Goal: Check status: Check status

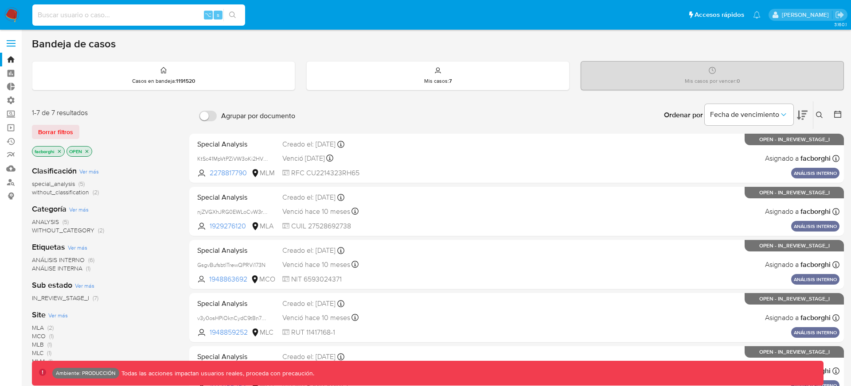
click at [165, 15] on input at bounding box center [138, 15] width 213 height 12
paste input "632556163"
type input "632556163"
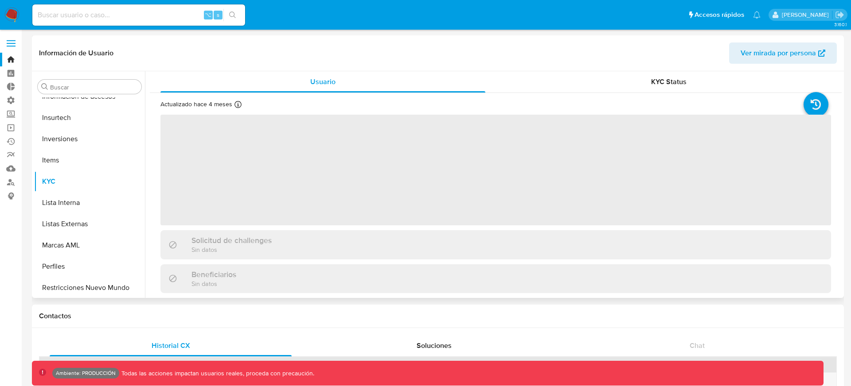
scroll to position [459, 0]
select select "10"
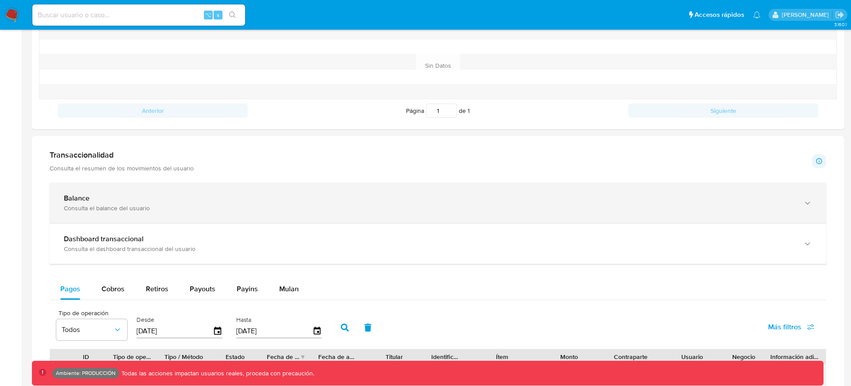
scroll to position [355, 0]
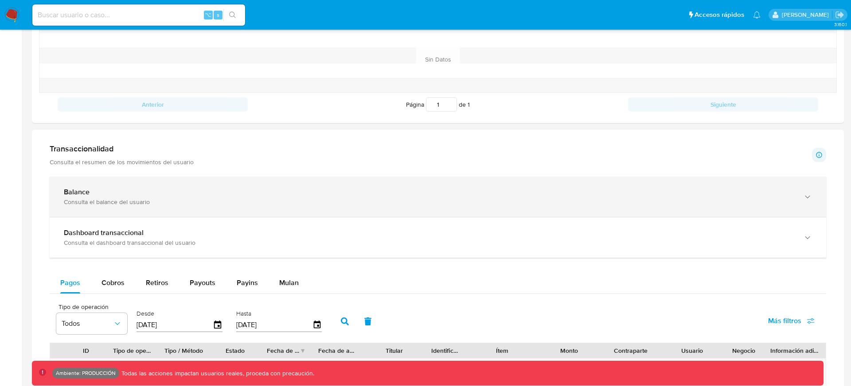
click at [272, 193] on div "Balance" at bounding box center [429, 192] width 730 height 9
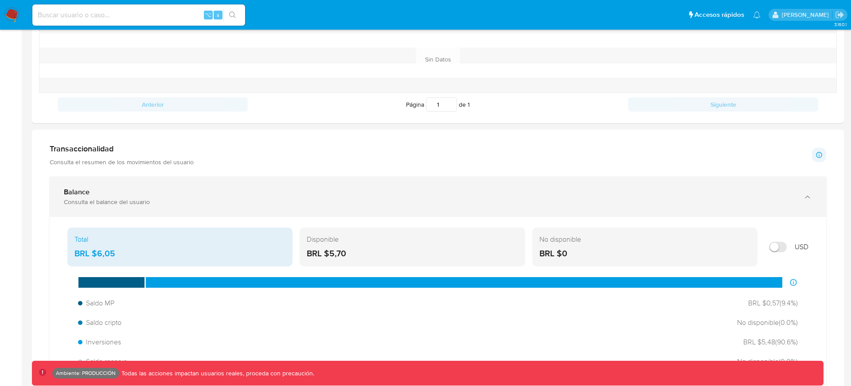
scroll to position [373, 0]
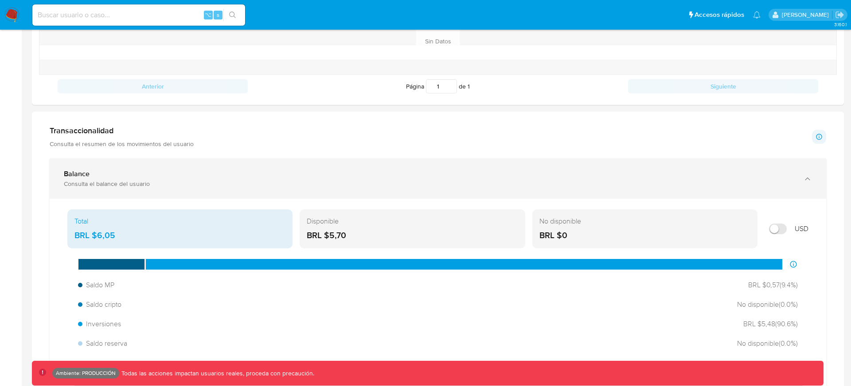
click at [273, 184] on div "Consulta el balance del usuario" at bounding box center [429, 184] width 730 height 8
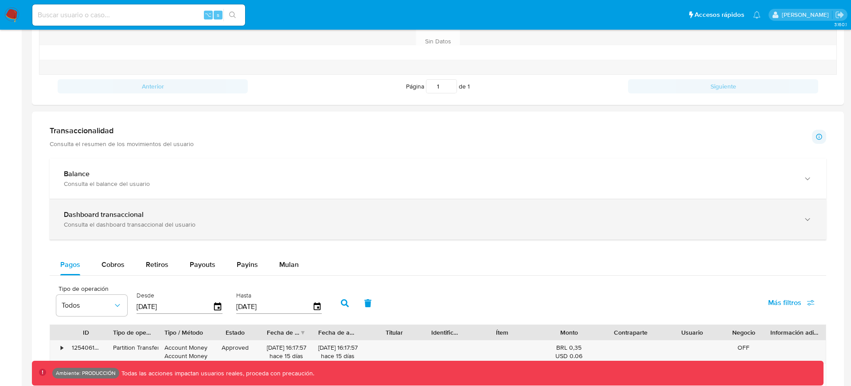
click at [256, 224] on div "Consulta el dashboard transaccional del usuario" at bounding box center [429, 225] width 730 height 8
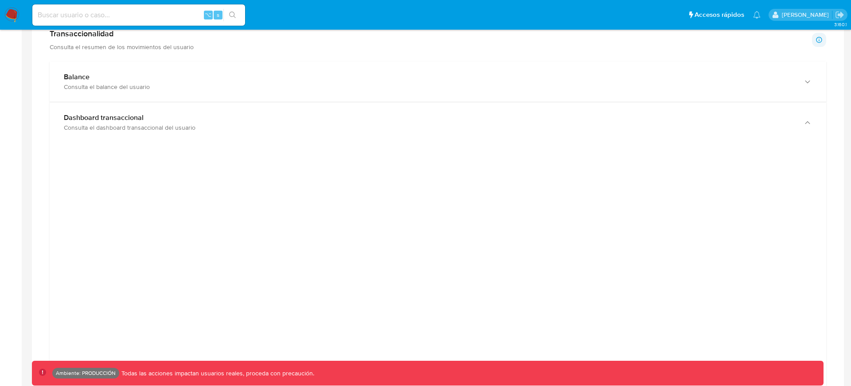
scroll to position [443, 0]
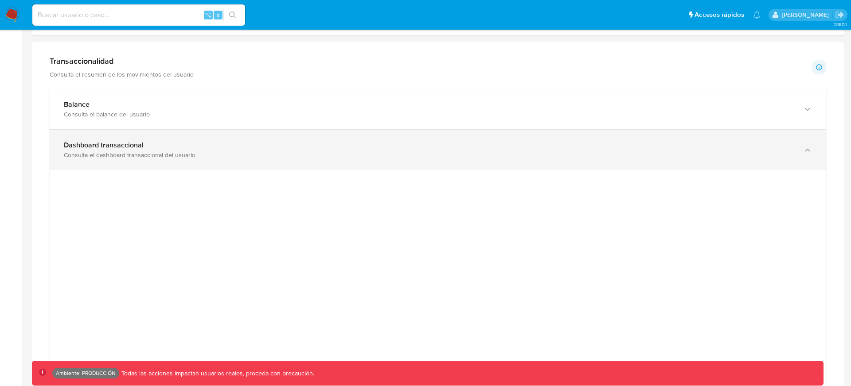
click at [384, 158] on div "Consulta el dashboard transaccional del usuario" at bounding box center [429, 155] width 730 height 8
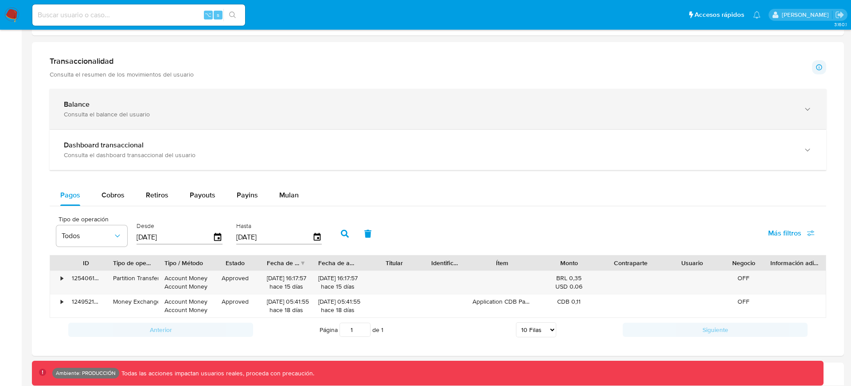
click at [342, 103] on div "Balance" at bounding box center [429, 104] width 730 height 9
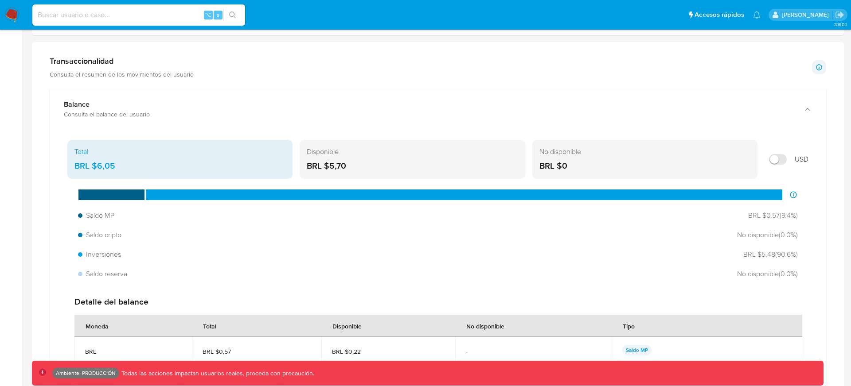
click at [364, 155] on div "Disponible" at bounding box center [412, 152] width 211 height 10
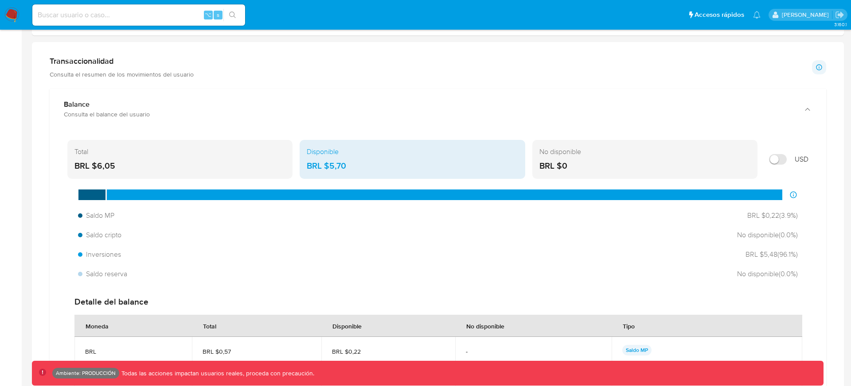
click at [228, 159] on div "Total BRL $6,05" at bounding box center [179, 159] width 225 height 39
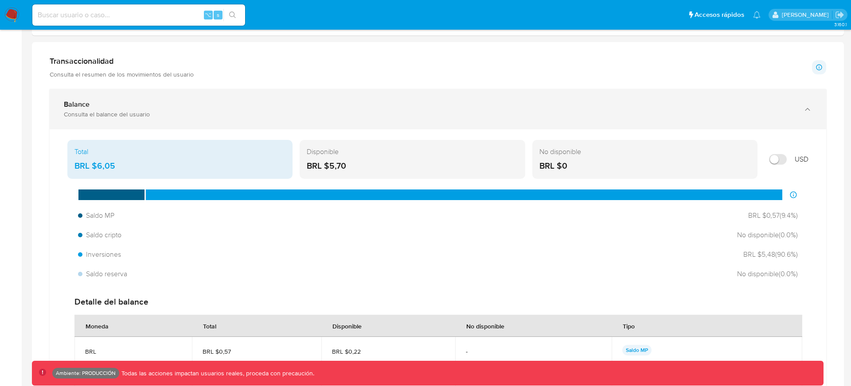
click at [238, 106] on div "Balance" at bounding box center [429, 104] width 730 height 9
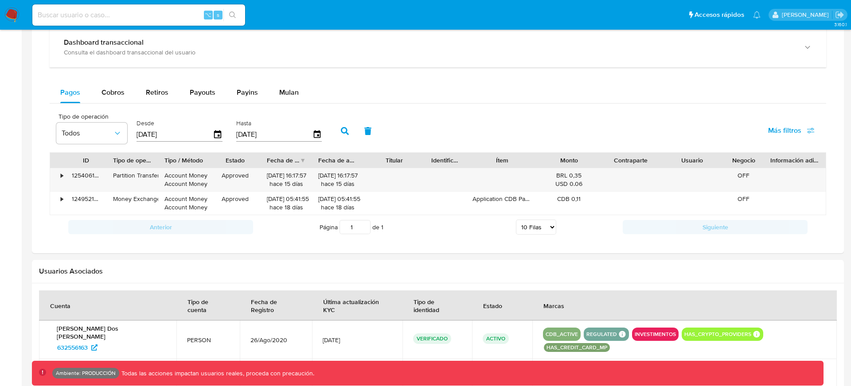
scroll to position [551, 0]
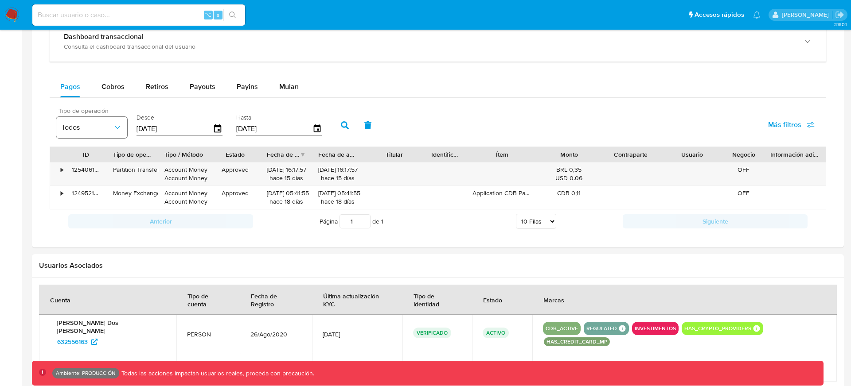
click at [114, 127] on icon "button" at bounding box center [117, 127] width 9 height 9
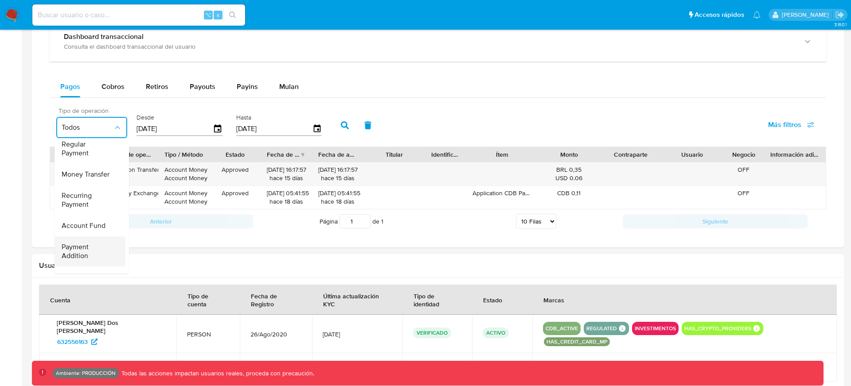
scroll to position [0, 0]
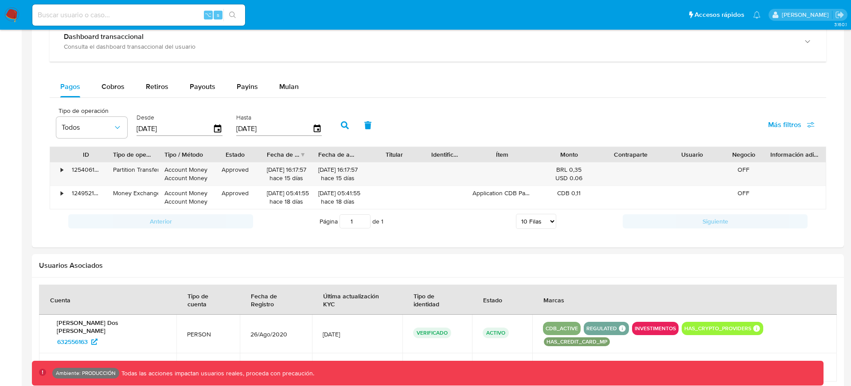
click at [173, 158] on div "Tipo / Método" at bounding box center [183, 154] width 39 height 9
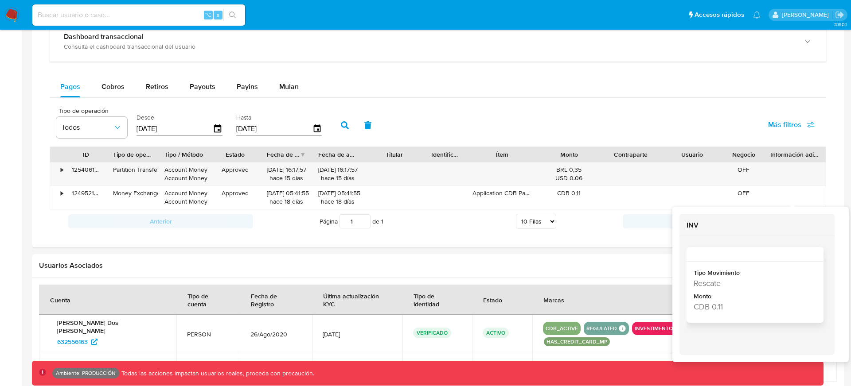
scroll to position [608, 0]
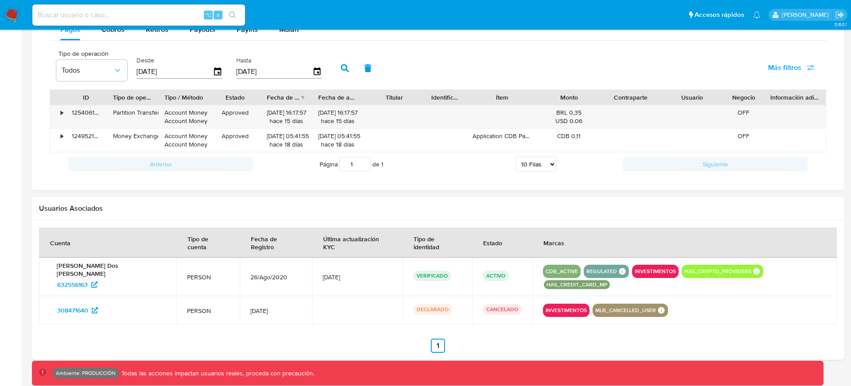
click at [809, 72] on span "Más filtros" at bounding box center [791, 67] width 47 height 19
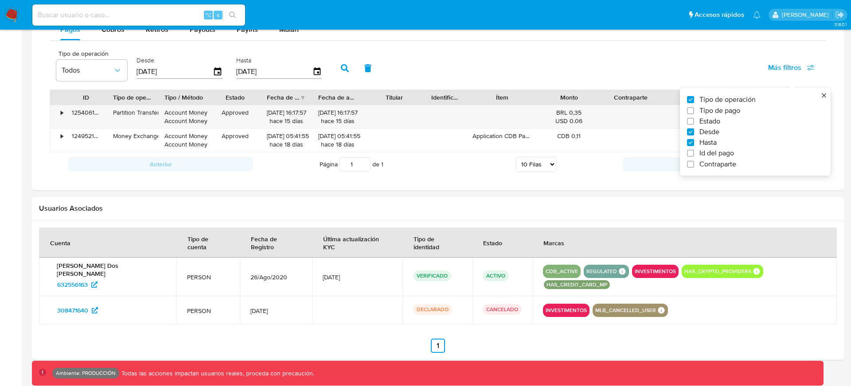
click at [708, 152] on span "Id del pago" at bounding box center [716, 153] width 35 height 9
click at [694, 152] on input "Id del pago" at bounding box center [690, 153] width 7 height 7
checkbox input "true"
click at [391, 75] on input "number" at bounding box center [376, 71] width 87 height 12
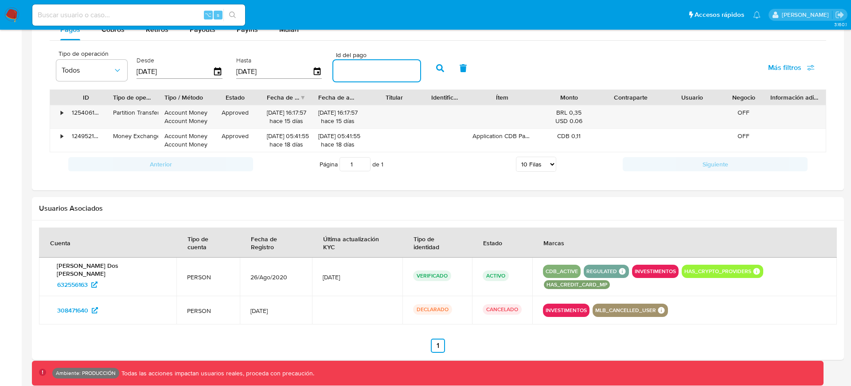
paste input "632556163"
click at [436, 70] on icon "button" at bounding box center [440, 68] width 8 height 8
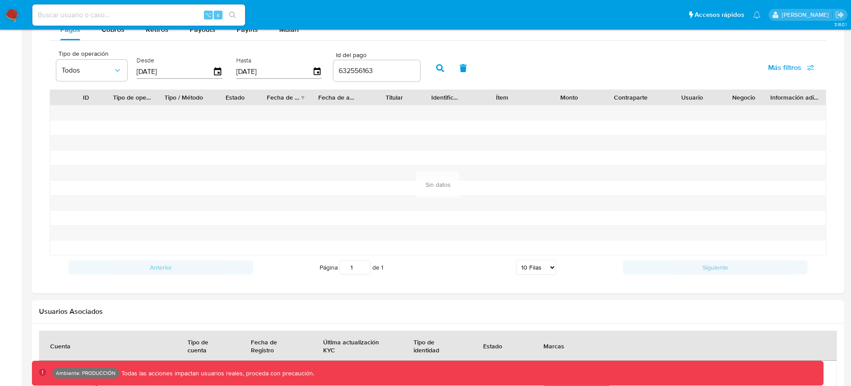
scroll to position [599, 0]
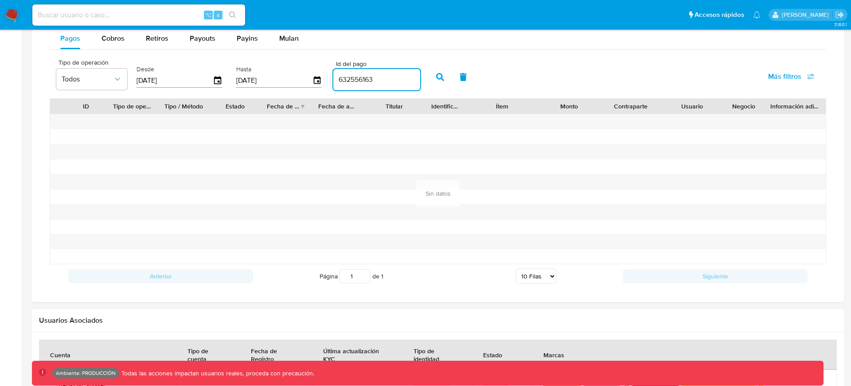
click at [357, 82] on input "632556163" at bounding box center [376, 80] width 87 height 12
paste input "125406150552"
type input "125406150552"
click at [428, 78] on button "button" at bounding box center [439, 76] width 23 height 21
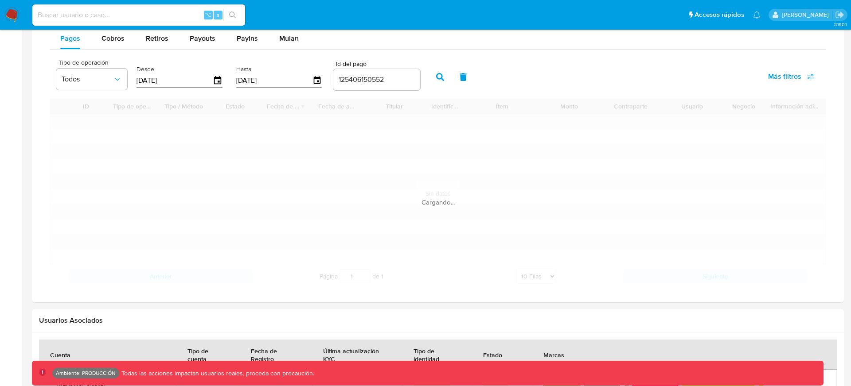
scroll to position [585, 0]
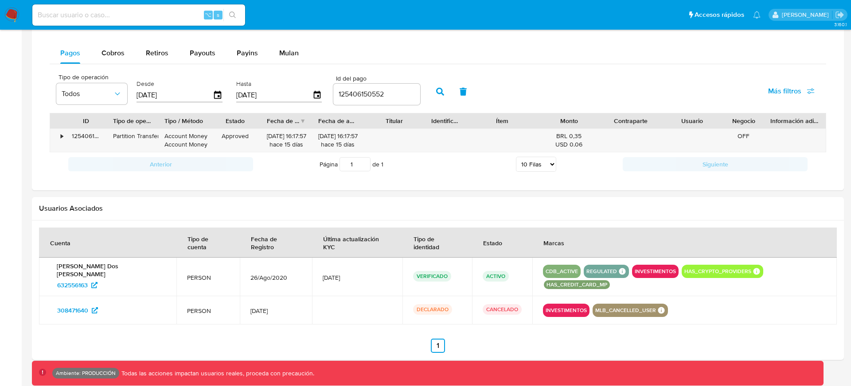
drag, startPoint x: 156, startPoint y: 124, endPoint x: 205, endPoint y: 124, distance: 48.3
click at [166, 124] on div at bounding box center [158, 120] width 16 height 15
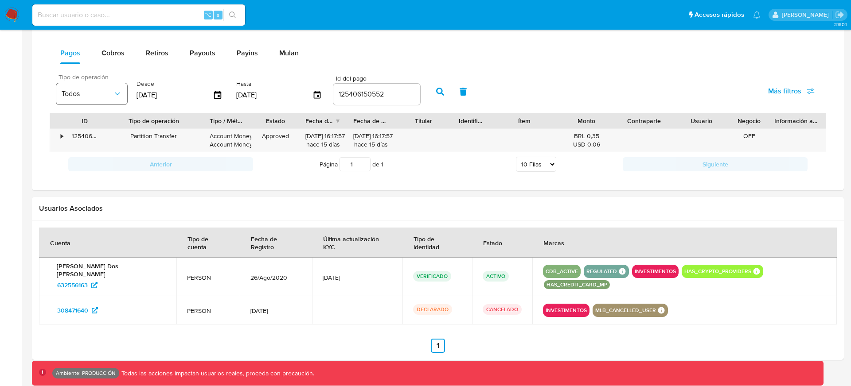
click at [112, 98] on button "Todos" at bounding box center [91, 93] width 71 height 21
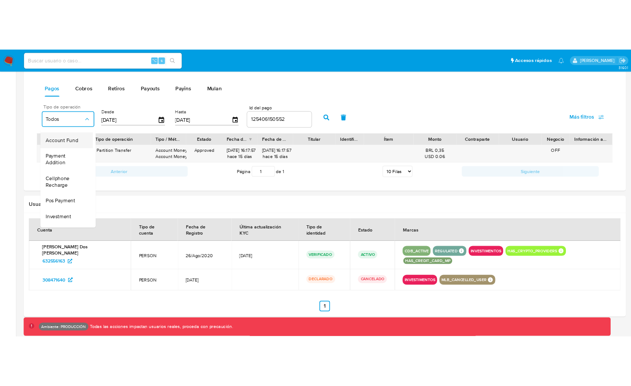
scroll to position [101, 0]
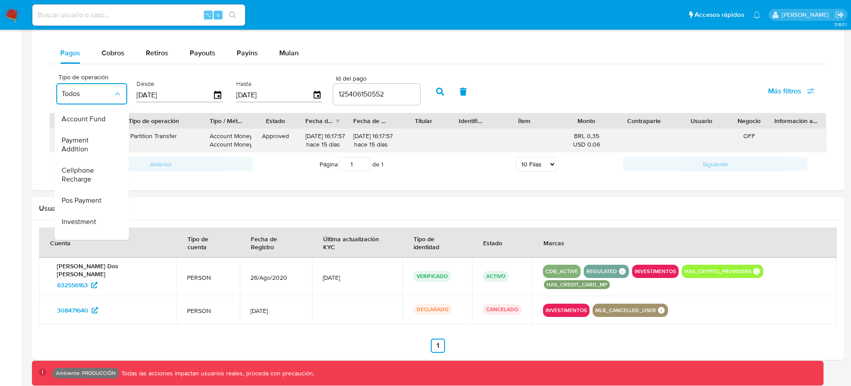
click at [158, 136] on div "Partition Transfer" at bounding box center [153, 136] width 87 height 8
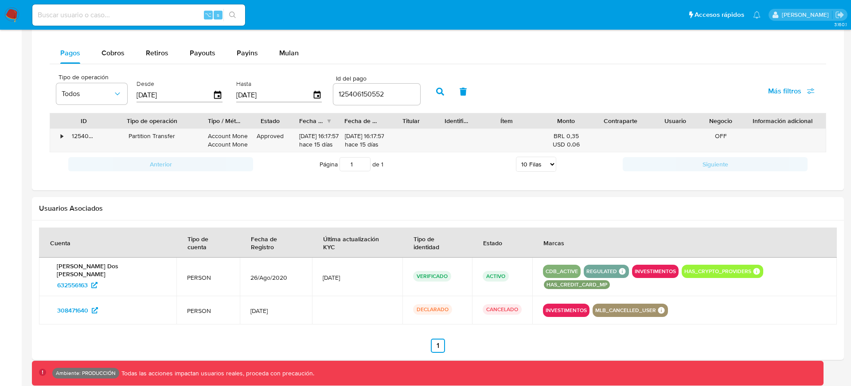
drag, startPoint x: 821, startPoint y: 119, endPoint x: 850, endPoint y: 122, distance: 29.5
drag, startPoint x: 388, startPoint y: 118, endPoint x: 399, endPoint y: 117, distance: 11.5
click at [399, 118] on div "ID Tipo de operación Tipo / Método Estado Fecha de creación Fecha de aprobación…" at bounding box center [437, 120] width 775 height 15
click at [61, 135] on div "•" at bounding box center [62, 136] width 2 height 8
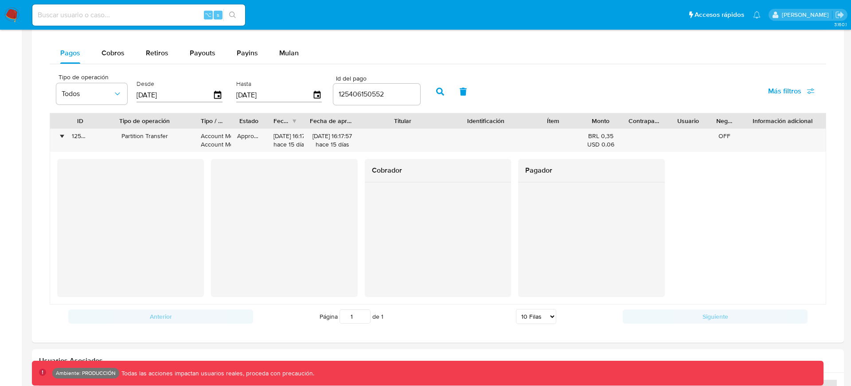
drag, startPoint x: 478, startPoint y: 121, endPoint x: 524, endPoint y: 121, distance: 46.1
click at [524, 121] on div at bounding box center [528, 120] width 16 height 15
drag, startPoint x: 576, startPoint y: 121, endPoint x: 582, endPoint y: 121, distance: 5.3
click at [581, 121] on div at bounding box center [579, 120] width 16 height 15
drag, startPoint x: 621, startPoint y: 120, endPoint x: 629, endPoint y: 120, distance: 7.5
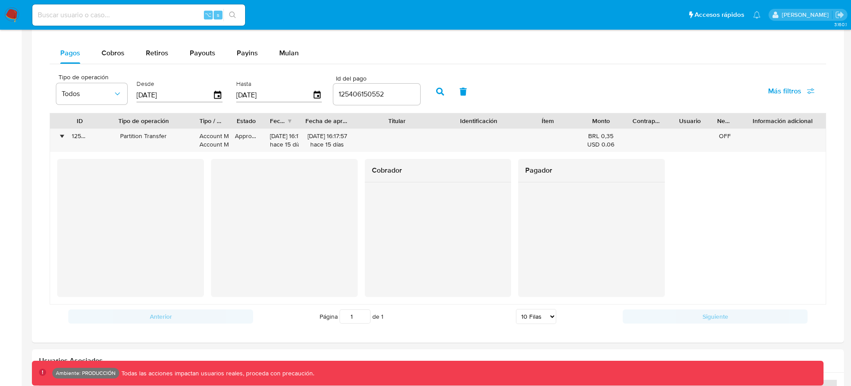
click at [628, 120] on div at bounding box center [626, 120] width 16 height 15
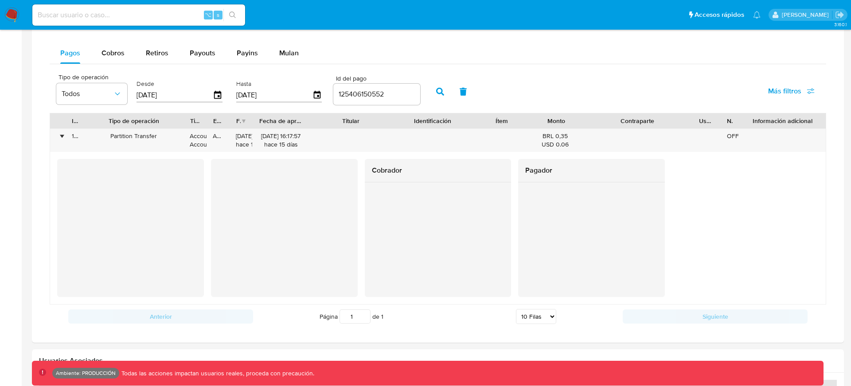
drag, startPoint x: 667, startPoint y: 120, endPoint x: 721, endPoint y: 123, distance: 54.1
click at [721, 123] on div "ID Tipo de operación Tipo / Método Estado Fecha de creación Fecha de aprobación…" at bounding box center [437, 120] width 775 height 15
drag, startPoint x: 719, startPoint y: 121, endPoint x: 733, endPoint y: 124, distance: 14.5
click at [733, 124] on div "ID Tipo de operación Tipo / Método Estado Fecha de creación Fecha de aprobación…" at bounding box center [437, 120] width 775 height 15
drag, startPoint x: 737, startPoint y: 121, endPoint x: 730, endPoint y: 124, distance: 7.6
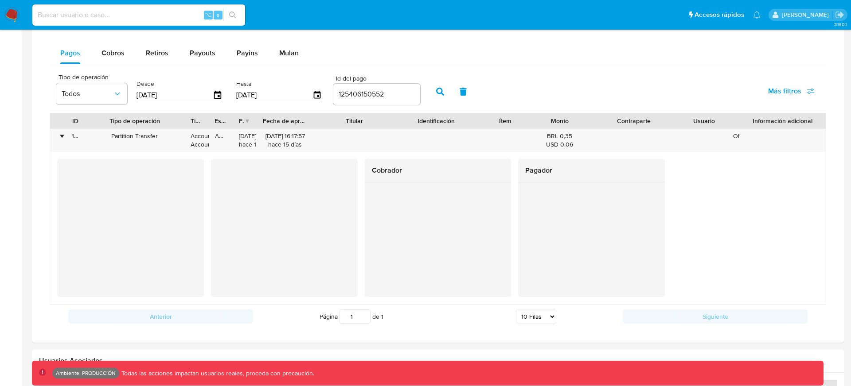
click at [730, 124] on div "ID Tipo de operación Tipo / Método Estado Fecha de creación Fecha de aprobación…" at bounding box center [437, 120] width 775 height 15
drag, startPoint x: 730, startPoint y: 124, endPoint x: 747, endPoint y: 124, distance: 16.8
click at [747, 124] on div "ID Tipo de operación Tipo / Método Estado Fecha de creación Fecha de aprobación…" at bounding box center [442, 120] width 784 height 15
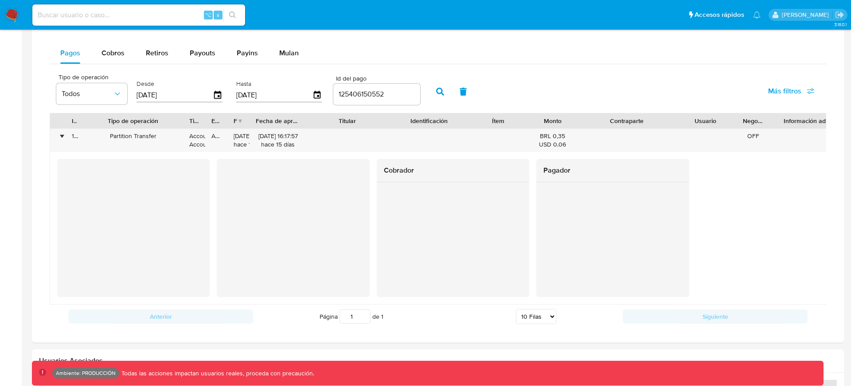
drag, startPoint x: 749, startPoint y: 121, endPoint x: 770, endPoint y: 120, distance: 20.9
click at [770, 120] on div at bounding box center [770, 120] width 16 height 15
drag, startPoint x: 768, startPoint y: 126, endPoint x: 735, endPoint y: 126, distance: 33.7
click at [735, 126] on div "ID Tipo de operación Tipo / Método Estado Fecha de creación Fecha de aprobación…" at bounding box center [438, 120] width 777 height 15
drag, startPoint x: 737, startPoint y: 126, endPoint x: 776, endPoint y: 127, distance: 39.0
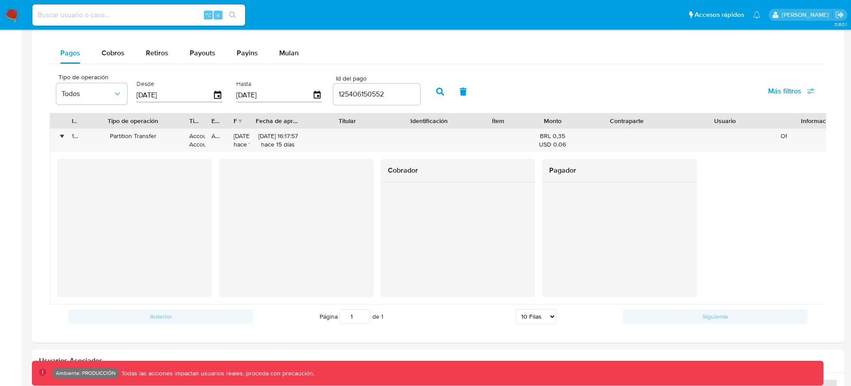
click at [776, 127] on div at bounding box center [775, 120] width 16 height 15
drag, startPoint x: 776, startPoint y: 127, endPoint x: 732, endPoint y: 126, distance: 43.9
click at [775, 126] on div at bounding box center [783, 120] width 16 height 15
drag, startPoint x: 739, startPoint y: 121, endPoint x: 767, endPoint y: 120, distance: 28.4
click at [767, 121] on div at bounding box center [774, 120] width 16 height 15
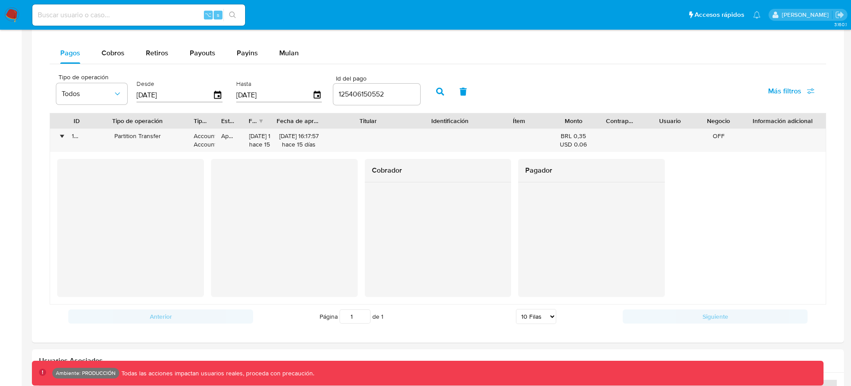
drag, startPoint x: 670, startPoint y: 123, endPoint x: 619, endPoint y: 118, distance: 51.6
click at [619, 118] on div "Contraparte" at bounding box center [620, 120] width 42 height 15
drag, startPoint x: 542, startPoint y: 121, endPoint x: 520, endPoint y: 122, distance: 22.6
click at [520, 122] on div "Ítem" at bounding box center [529, 120] width 30 height 15
click at [217, 126] on div at bounding box center [225, 120] width 16 height 15
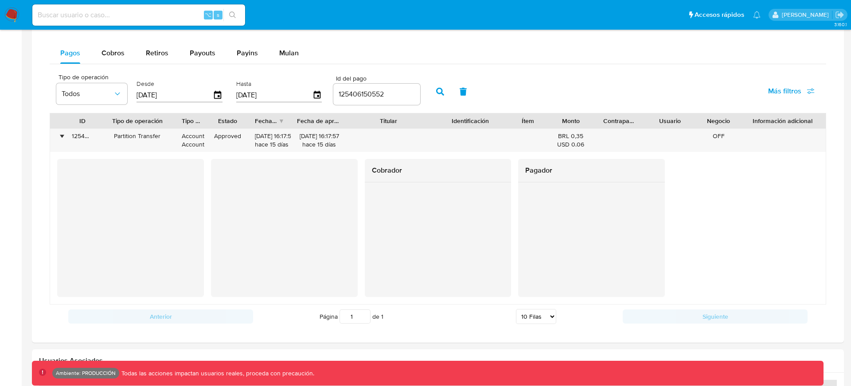
drag, startPoint x: 187, startPoint y: 123, endPoint x: 165, endPoint y: 127, distance: 22.2
click at [165, 127] on div "Tipo de operación" at bounding box center [137, 120] width 76 height 15
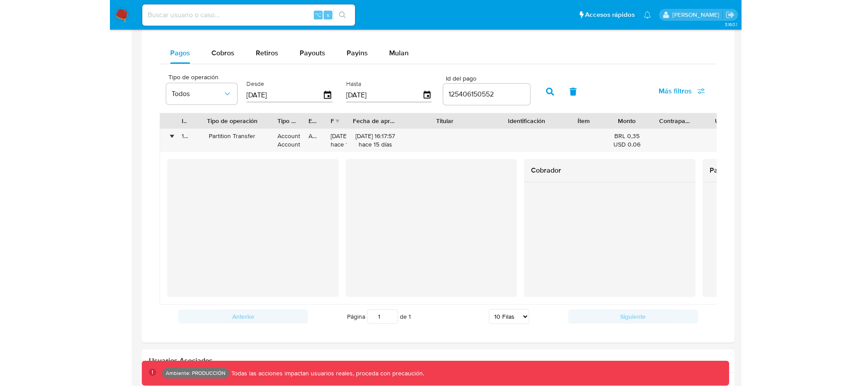
scroll to position [207, 0]
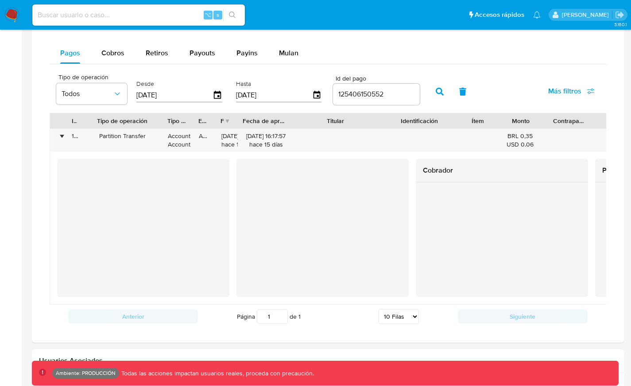
click at [457, 120] on div at bounding box center [462, 120] width 16 height 15
drag, startPoint x: 457, startPoint y: 120, endPoint x: 440, endPoint y: 125, distance: 17.4
click at [440, 125] on div "ID Tipo de operación Tipo / Método Estado Fecha de creación Fecha de aprobación…" at bounding box center [394, 120] width 689 height 15
drag, startPoint x: 467, startPoint y: 119, endPoint x: 475, endPoint y: 119, distance: 7.5
click at [475, 119] on div at bounding box center [476, 120] width 16 height 15
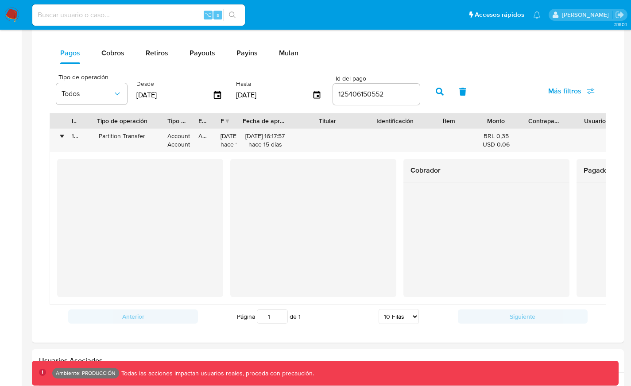
click at [465, 120] on div at bounding box center [470, 120] width 16 height 15
click at [80, 126] on div at bounding box center [83, 120] width 16 height 15
click at [78, 115] on div at bounding box center [83, 120] width 16 height 15
click at [75, 119] on div at bounding box center [83, 120] width 16 height 15
click at [74, 121] on div "ID" at bounding box center [74, 121] width 5 height 9
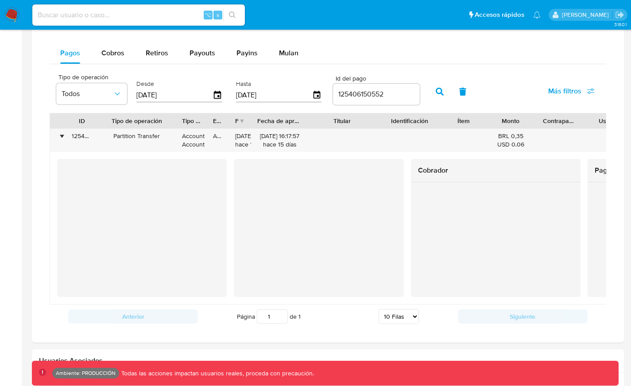
drag, startPoint x: 78, startPoint y: 120, endPoint x: 93, endPoint y: 116, distance: 15.5
click at [93, 116] on div at bounding box center [98, 120] width 16 height 15
click at [434, 87] on button "button" at bounding box center [439, 91] width 23 height 21
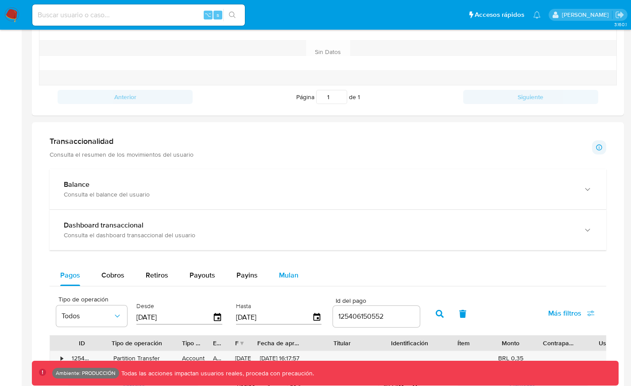
scroll to position [346, 0]
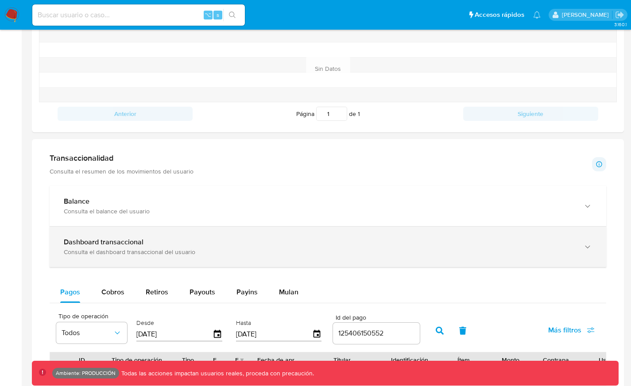
click at [264, 244] on div "Dashboard transaccional" at bounding box center [319, 242] width 511 height 9
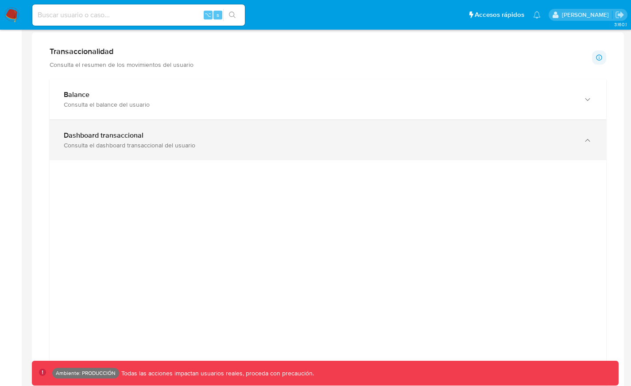
scroll to position [533, 0]
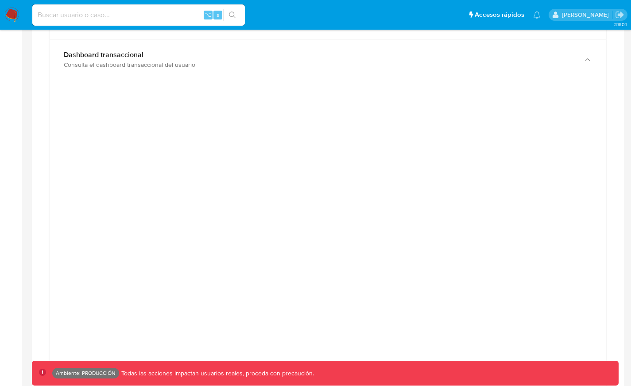
click at [386, 84] on div at bounding box center [328, 288] width 557 height 416
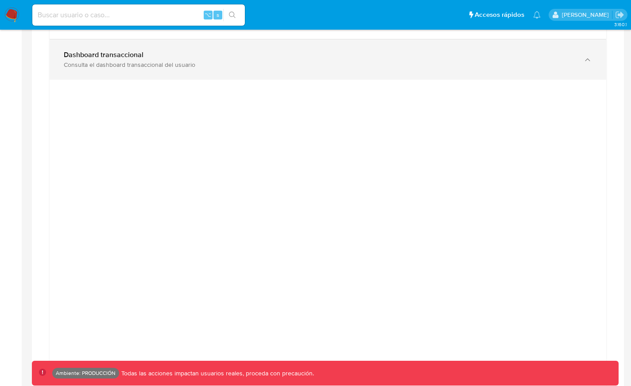
click at [475, 45] on div "Dashboard transaccional Consulta el dashboard transaccional del usuario" at bounding box center [328, 59] width 557 height 40
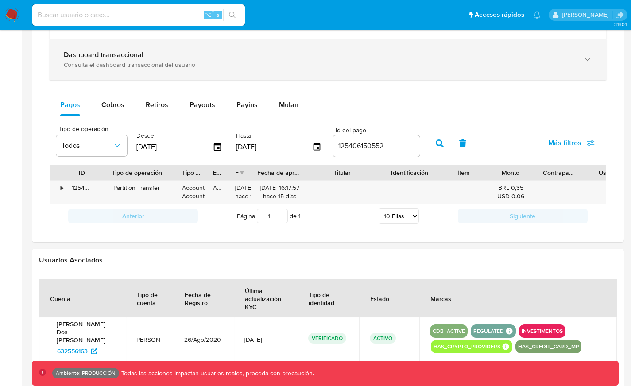
click at [437, 63] on div "Consulta el dashboard transaccional del usuario" at bounding box center [319, 65] width 511 height 8
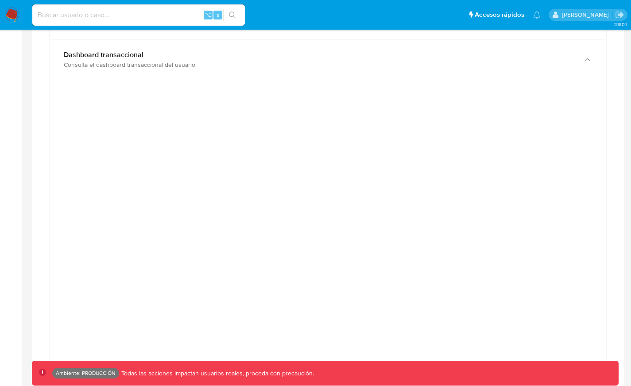
click at [373, 81] on div at bounding box center [328, 288] width 557 height 416
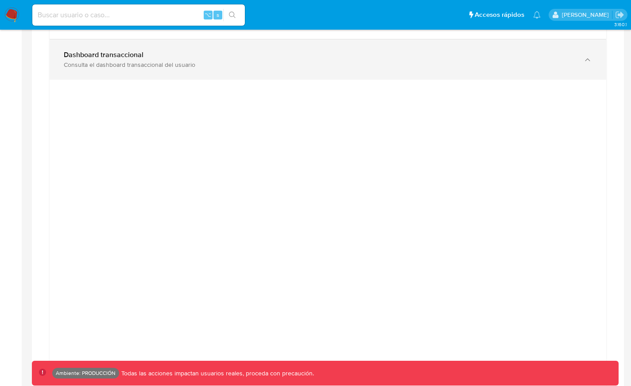
click at [301, 66] on div "Consulta el dashboard transaccional del usuario" at bounding box center [319, 65] width 511 height 8
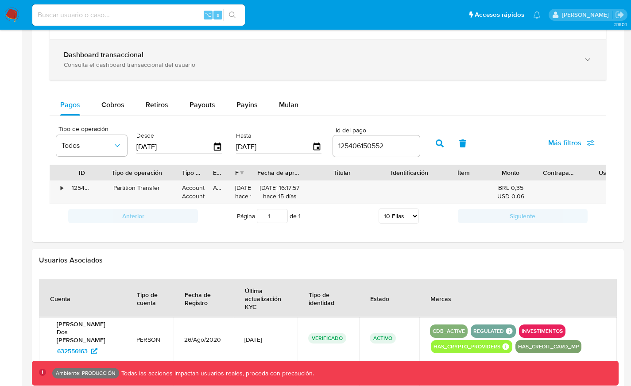
click at [306, 72] on div "Dashboard transaccional Consulta el dashboard transaccional del usuario" at bounding box center [328, 59] width 557 height 40
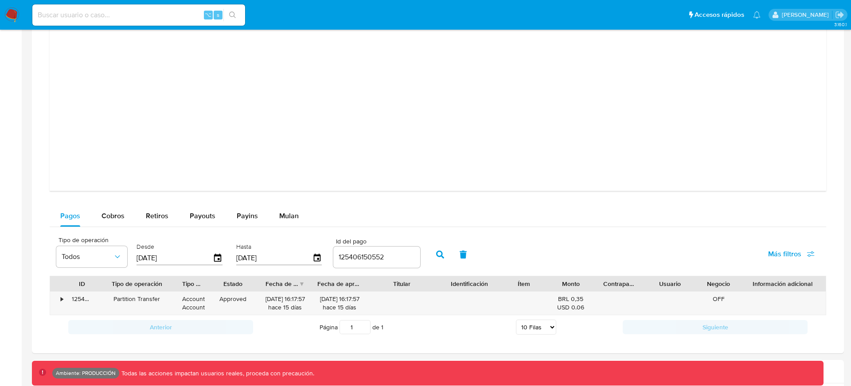
scroll to position [998, 0]
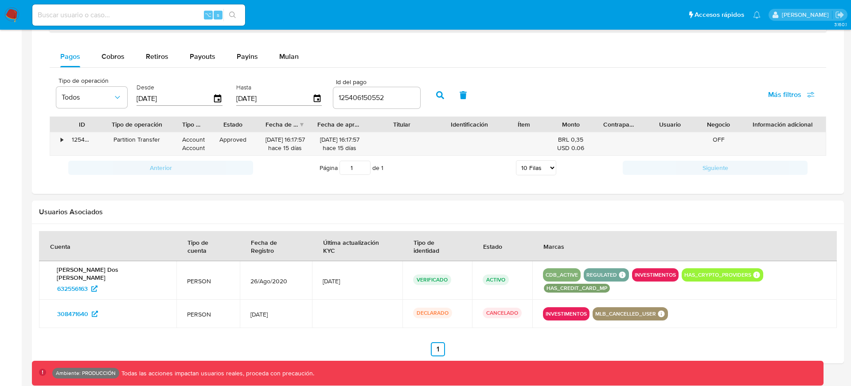
click at [363, 91] on div "125406150552" at bounding box center [376, 97] width 87 height 21
click at [360, 99] on input "125406150552" at bounding box center [376, 98] width 87 height 12
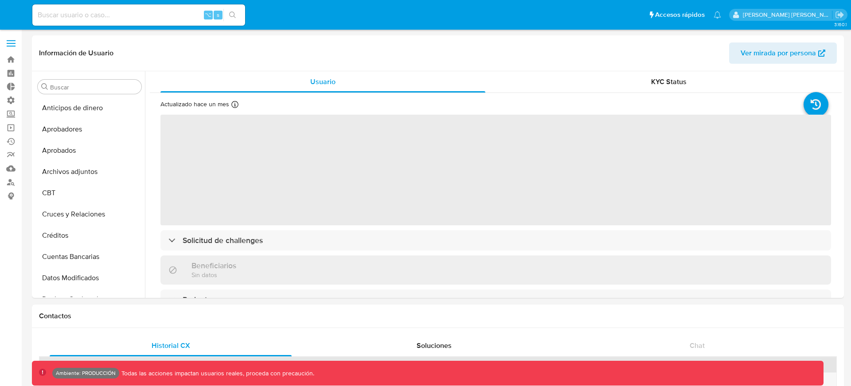
select select "10"
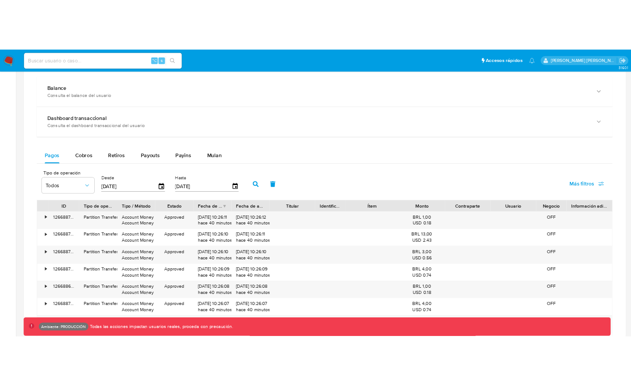
scroll to position [486, 0]
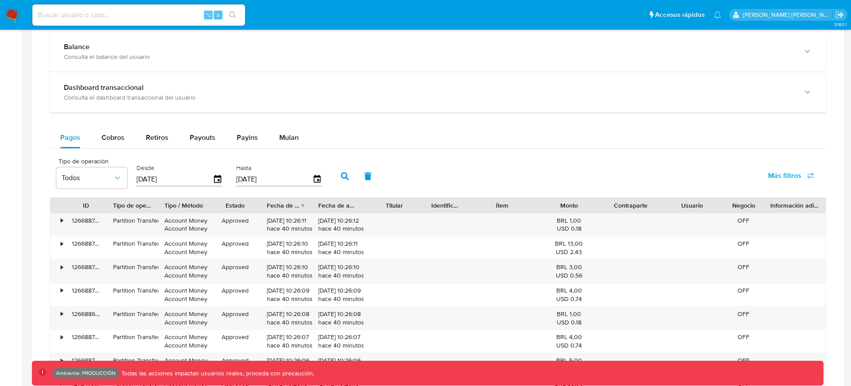
click at [784, 180] on span "Más filtros" at bounding box center [784, 175] width 33 height 21
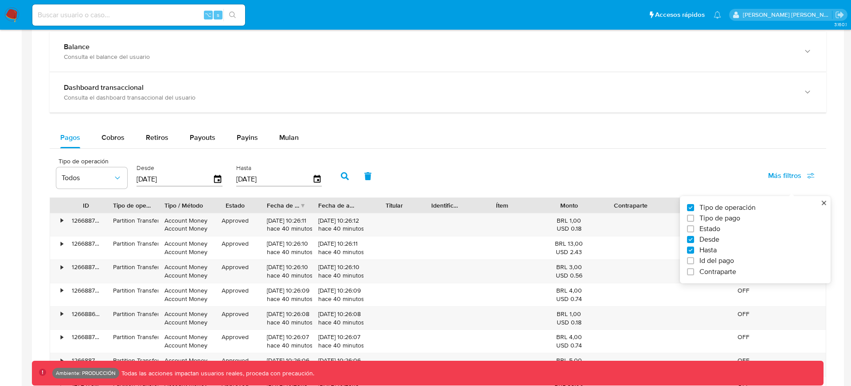
click at [702, 260] on span "Id del pago" at bounding box center [716, 261] width 35 height 9
click at [694, 260] on input "Id del pago" at bounding box center [690, 260] width 7 height 7
checkbox input "true"
click at [613, 163] on div "Tipo de operación Todos Desde [DATE] Hasta [DATE] Id del pago Más filtros Tipo …" at bounding box center [438, 175] width 776 height 44
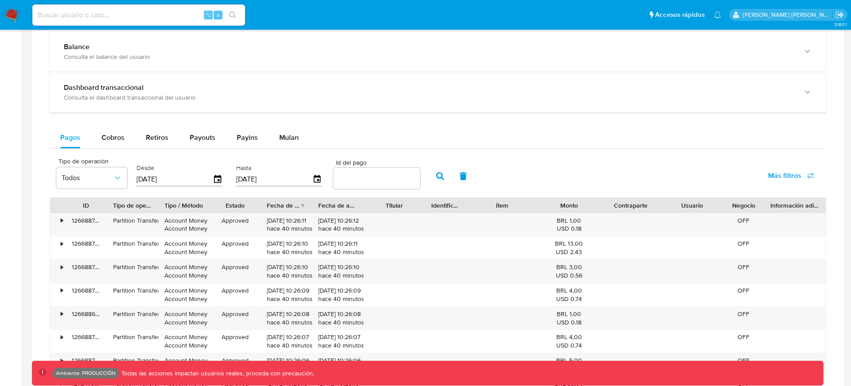
click at [381, 173] on input "number" at bounding box center [376, 179] width 87 height 12
paste input "127246719384"
type input "127246719384"
click at [431, 175] on button "button" at bounding box center [439, 176] width 23 height 21
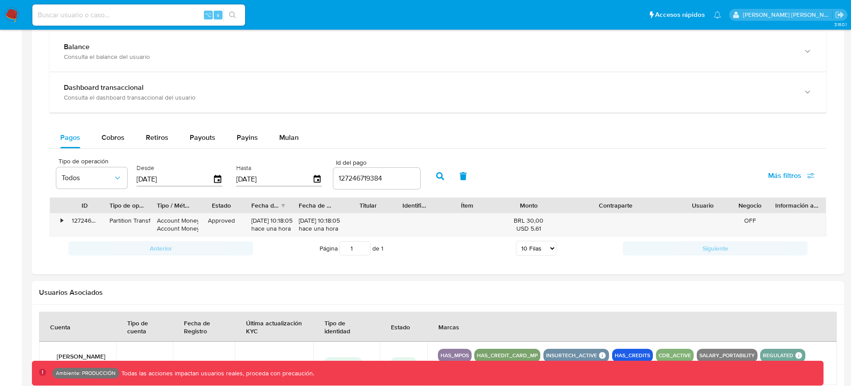
click at [666, 204] on div at bounding box center [674, 205] width 16 height 15
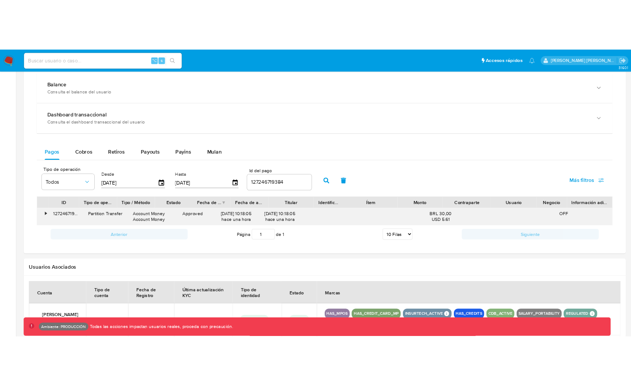
scroll to position [168, 0]
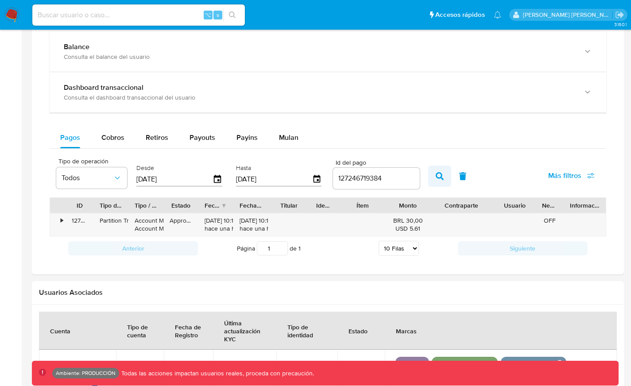
click at [437, 176] on icon "button" at bounding box center [440, 176] width 8 height 8
click at [436, 176] on icon "button" at bounding box center [440, 176] width 8 height 8
